Goal: Task Accomplishment & Management: Use online tool/utility

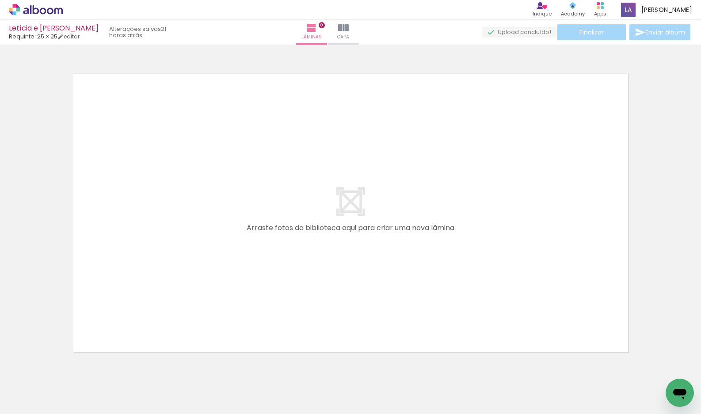
click at [49, 11] on icon at bounding box center [36, 9] width 54 height 11
